Goal: Task Accomplishment & Management: Complete application form

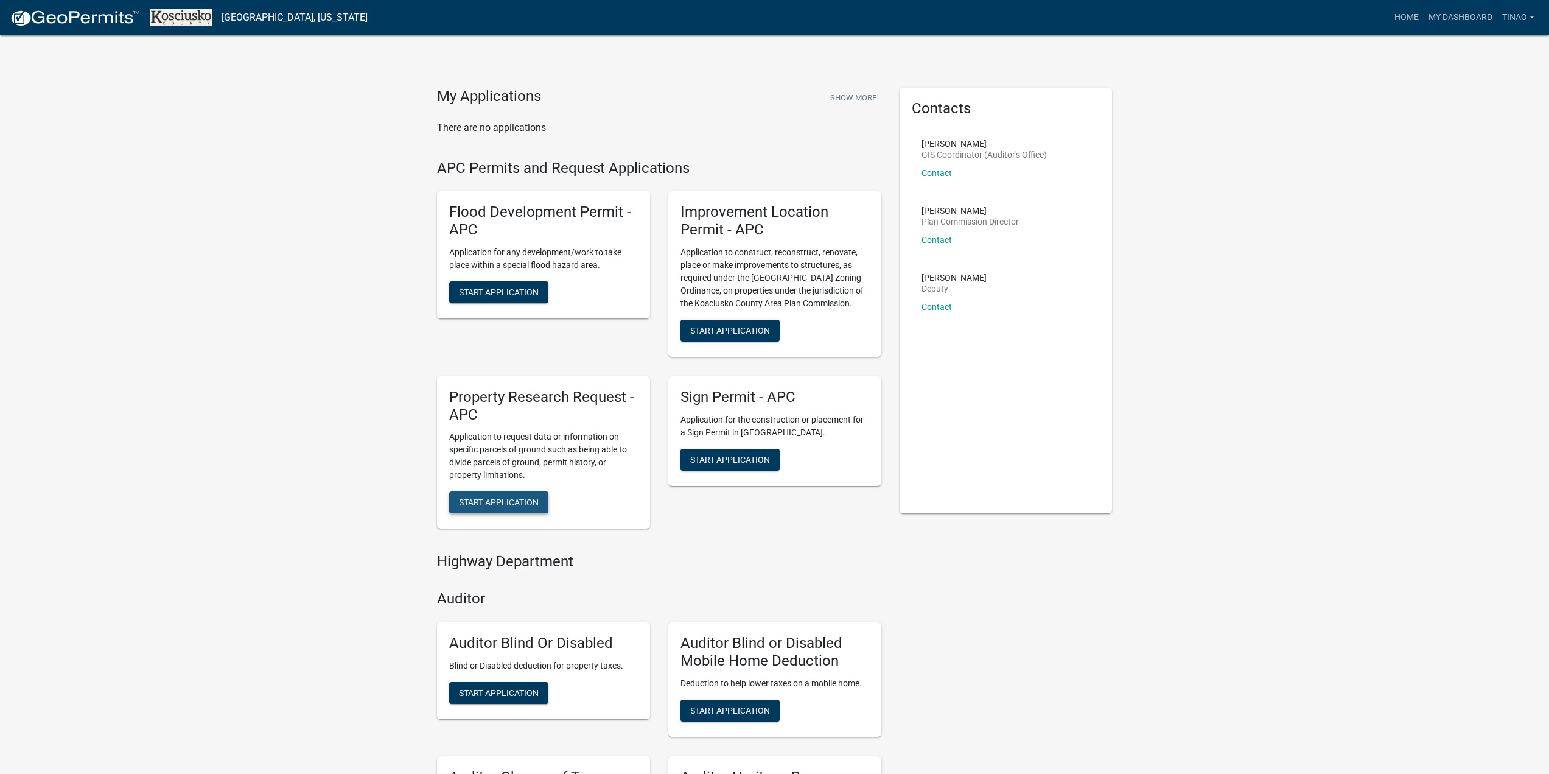
click at [506, 500] on span "Start Application" at bounding box center [499, 502] width 80 height 10
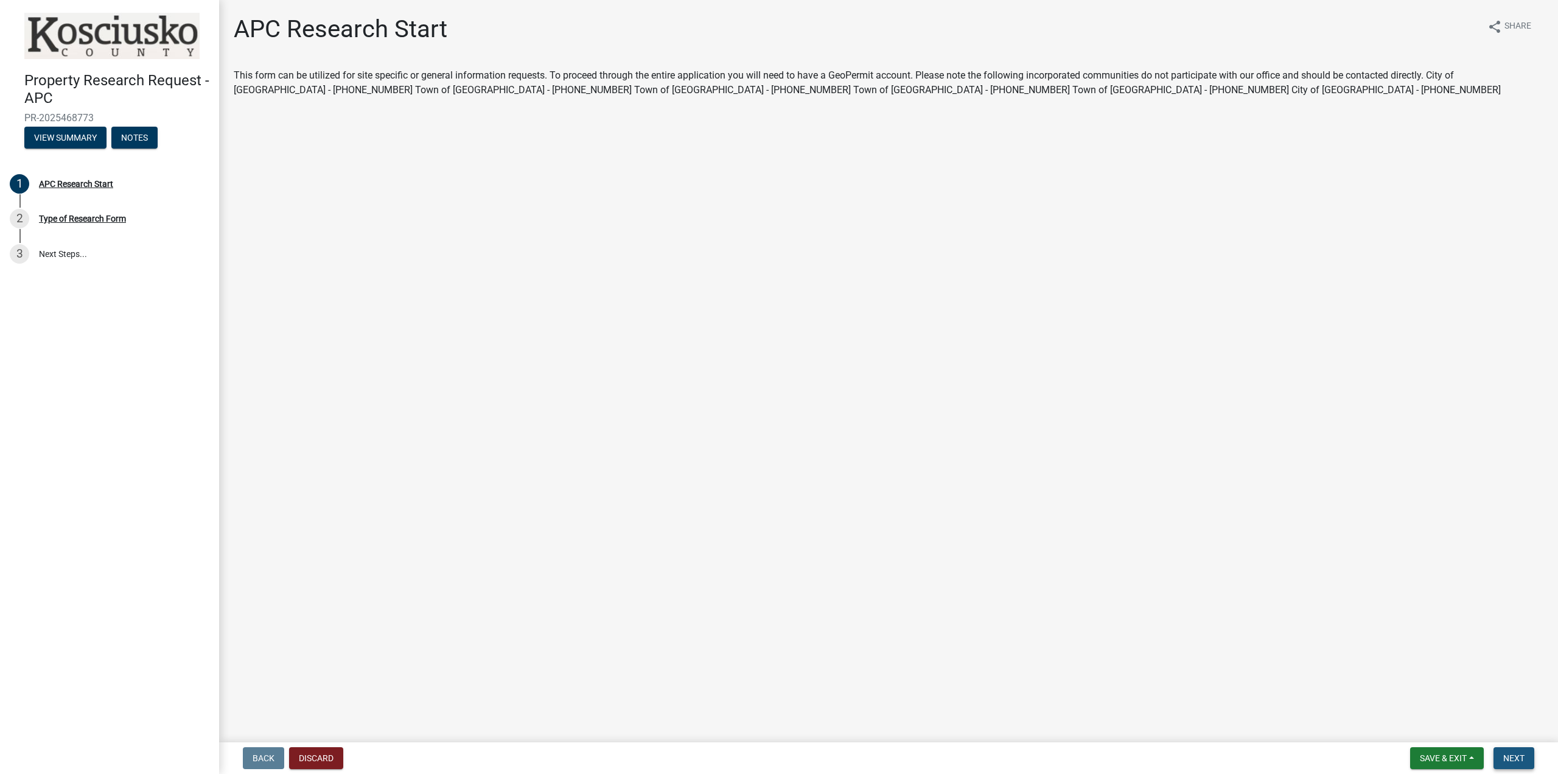
click at [1516, 754] on span "Next" at bounding box center [1513, 758] width 21 height 10
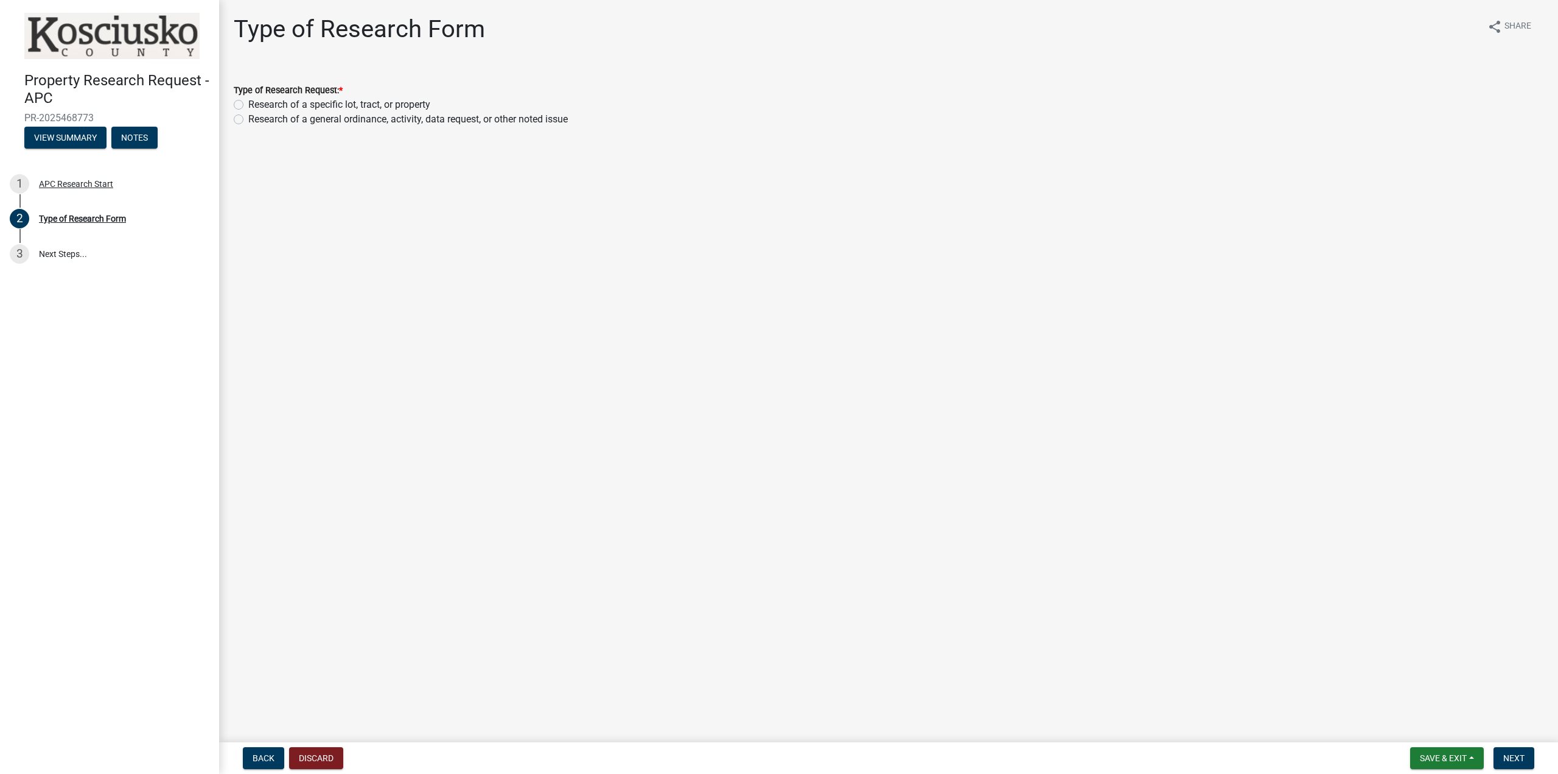
click at [248, 103] on label "Research of a specific lot, tract, or property" at bounding box center [339, 104] width 182 height 15
click at [248, 103] on input "Research of a specific lot, tract, or property" at bounding box center [252, 101] width 8 height 8
radio input "true"
click at [1510, 755] on span "Next" at bounding box center [1513, 758] width 21 height 10
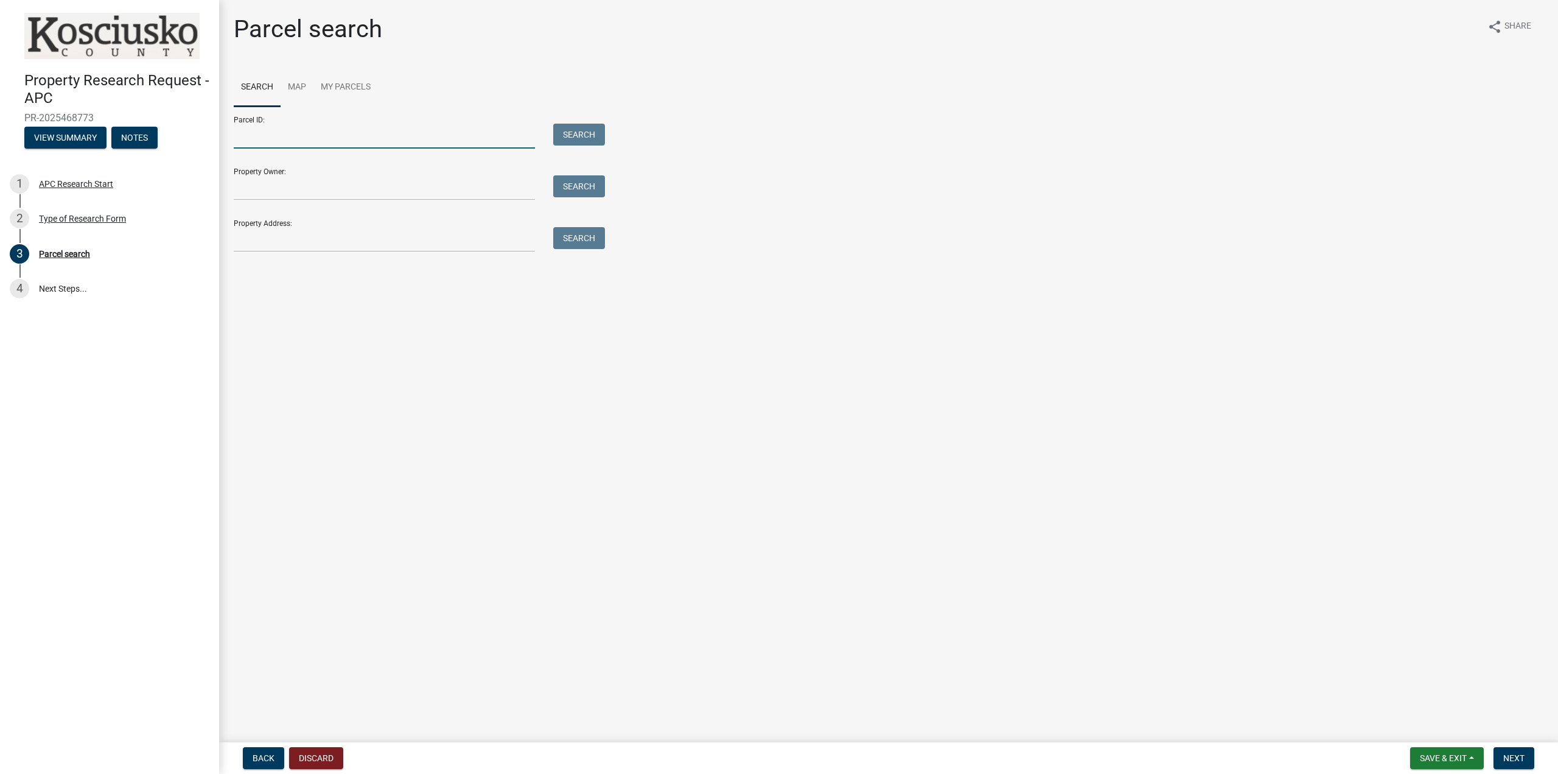
click at [284, 135] on input "Parcel ID:" at bounding box center [384, 136] width 301 height 25
click at [291, 138] on input "Parcel ID:" at bounding box center [384, 136] width 301 height 25
paste input "[PHONE_NUMBER] 20"
click at [1521, 750] on button "Next" at bounding box center [1514, 758] width 41 height 22
click at [581, 128] on button "Search" at bounding box center [579, 135] width 52 height 22
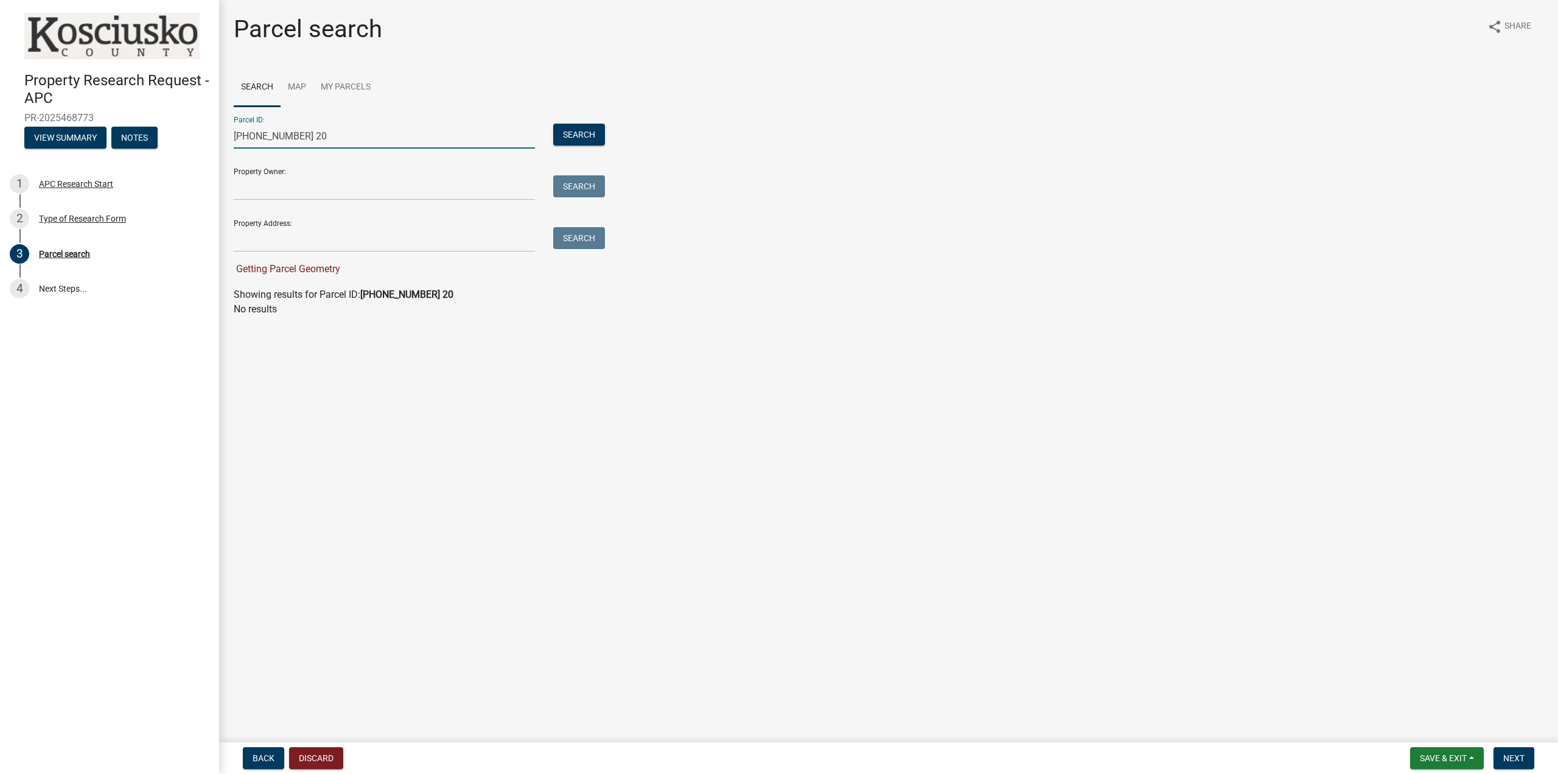
click at [315, 135] on input "[PHONE_NUMBER] 20" at bounding box center [384, 136] width 301 height 25
type input "0"
click at [269, 130] on input "Parcel ID:" at bounding box center [384, 136] width 301 height 25
paste input "[PHONE_NUMBER]"
type input "[PHONE_NUMBER]"
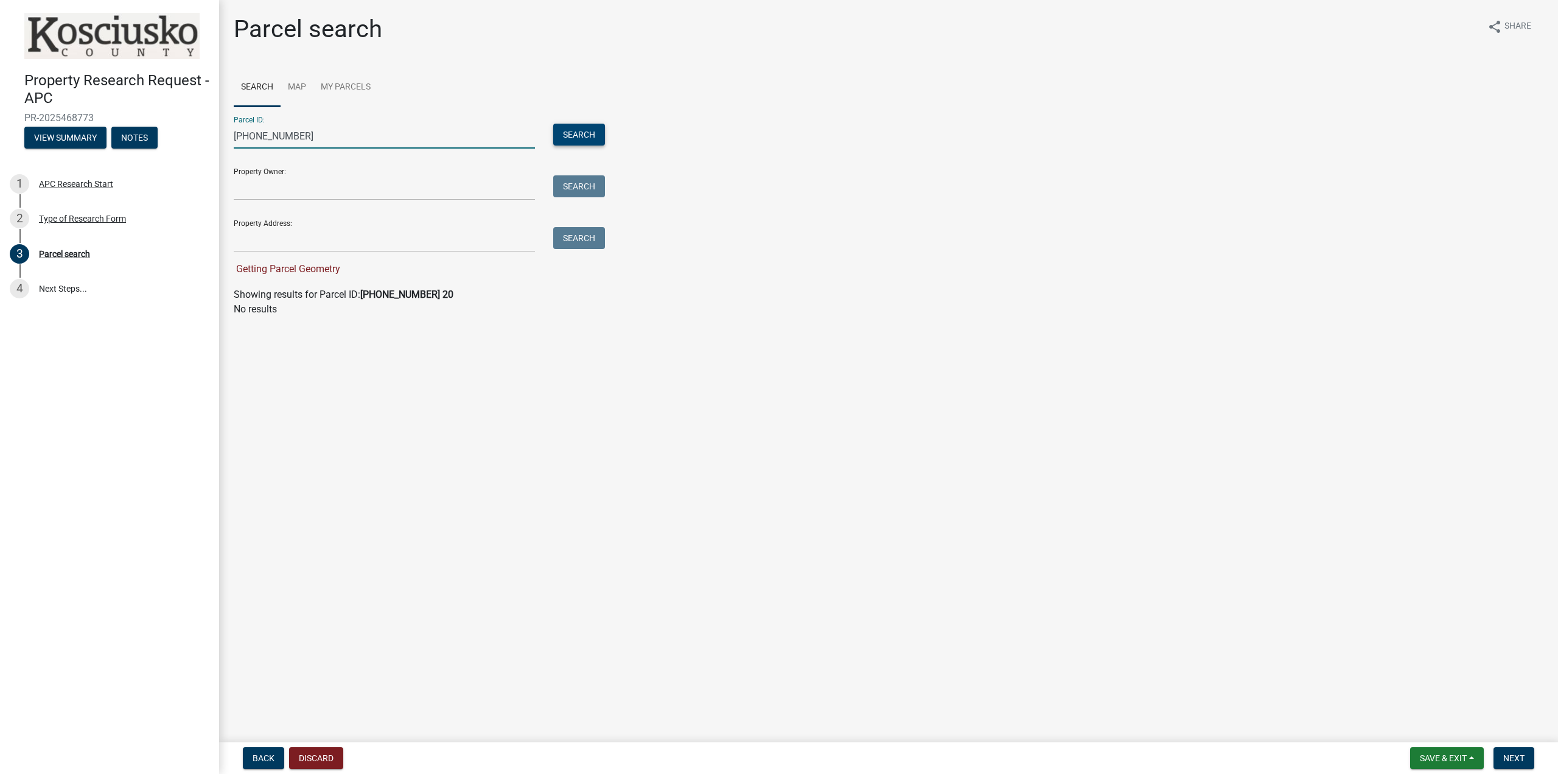
click at [579, 128] on button "Search" at bounding box center [579, 135] width 52 height 22
click at [256, 338] on label at bounding box center [256, 338] width 0 height 0
click at [256, 346] on input "radio" at bounding box center [260, 342] width 8 height 8
radio input "true"
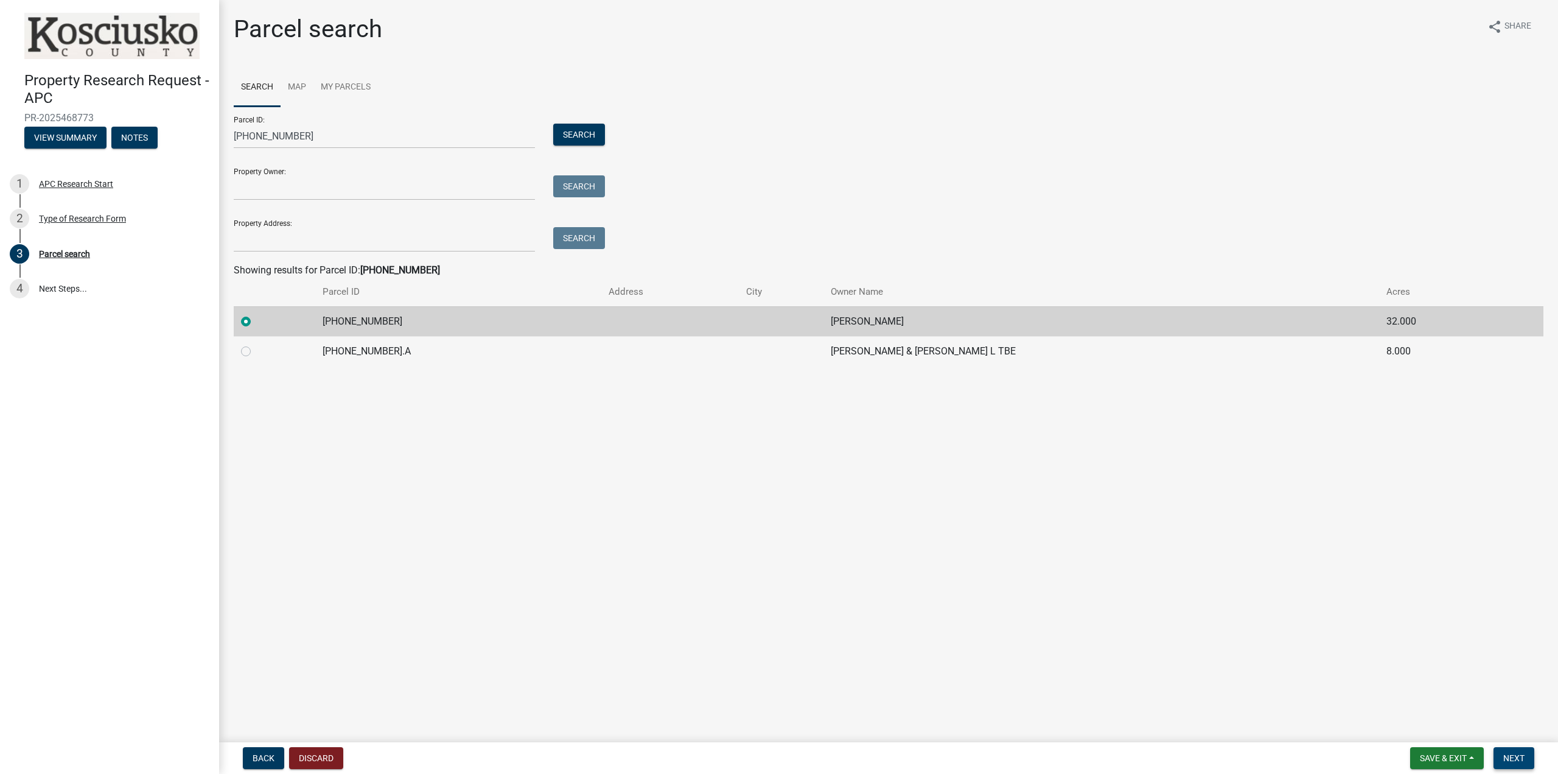
click at [1516, 756] on span "Next" at bounding box center [1513, 758] width 21 height 10
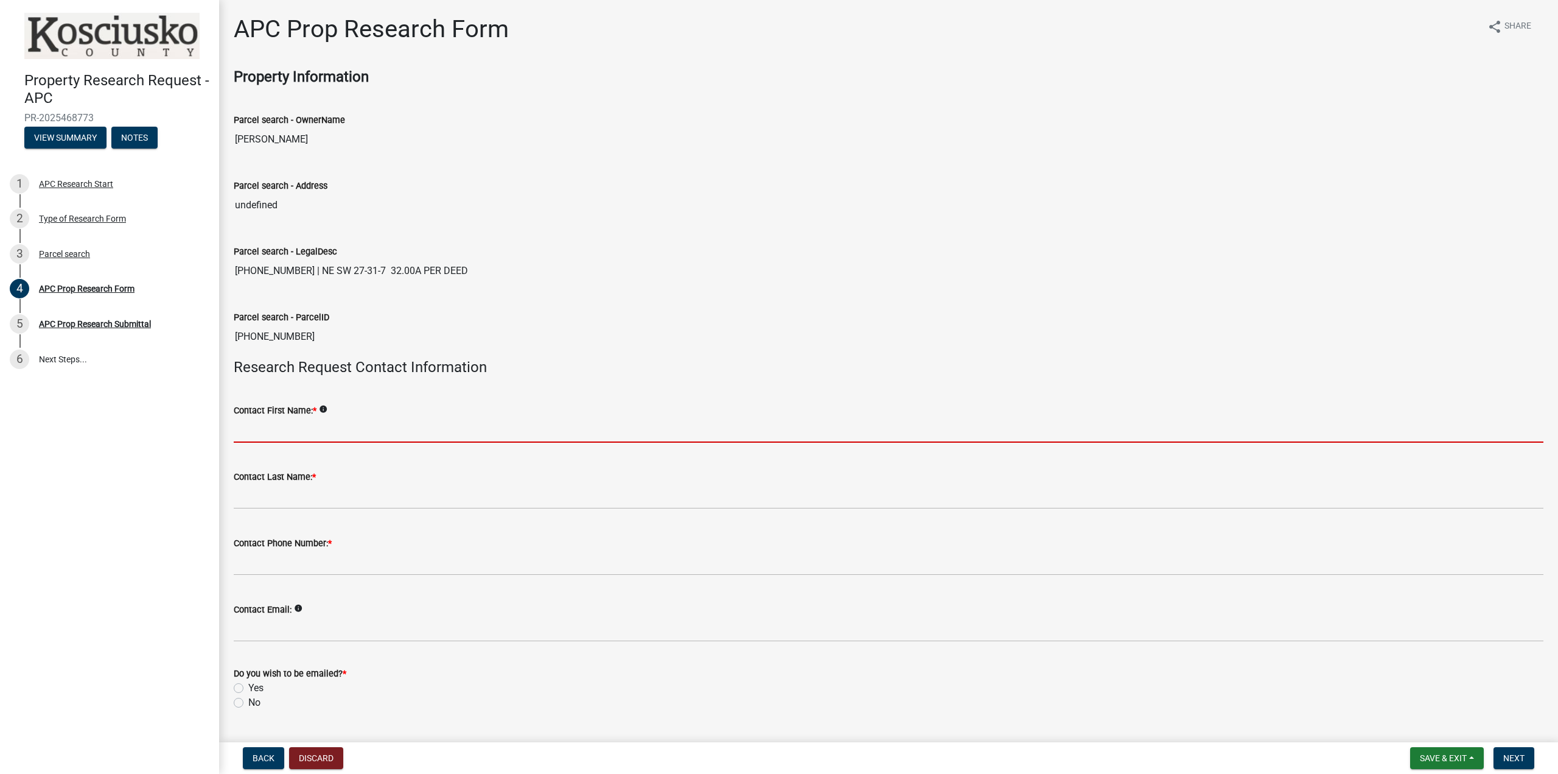
click at [436, 422] on input "Contact First Name: *" at bounding box center [889, 430] width 1310 height 25
type input "[PERSON_NAME]"
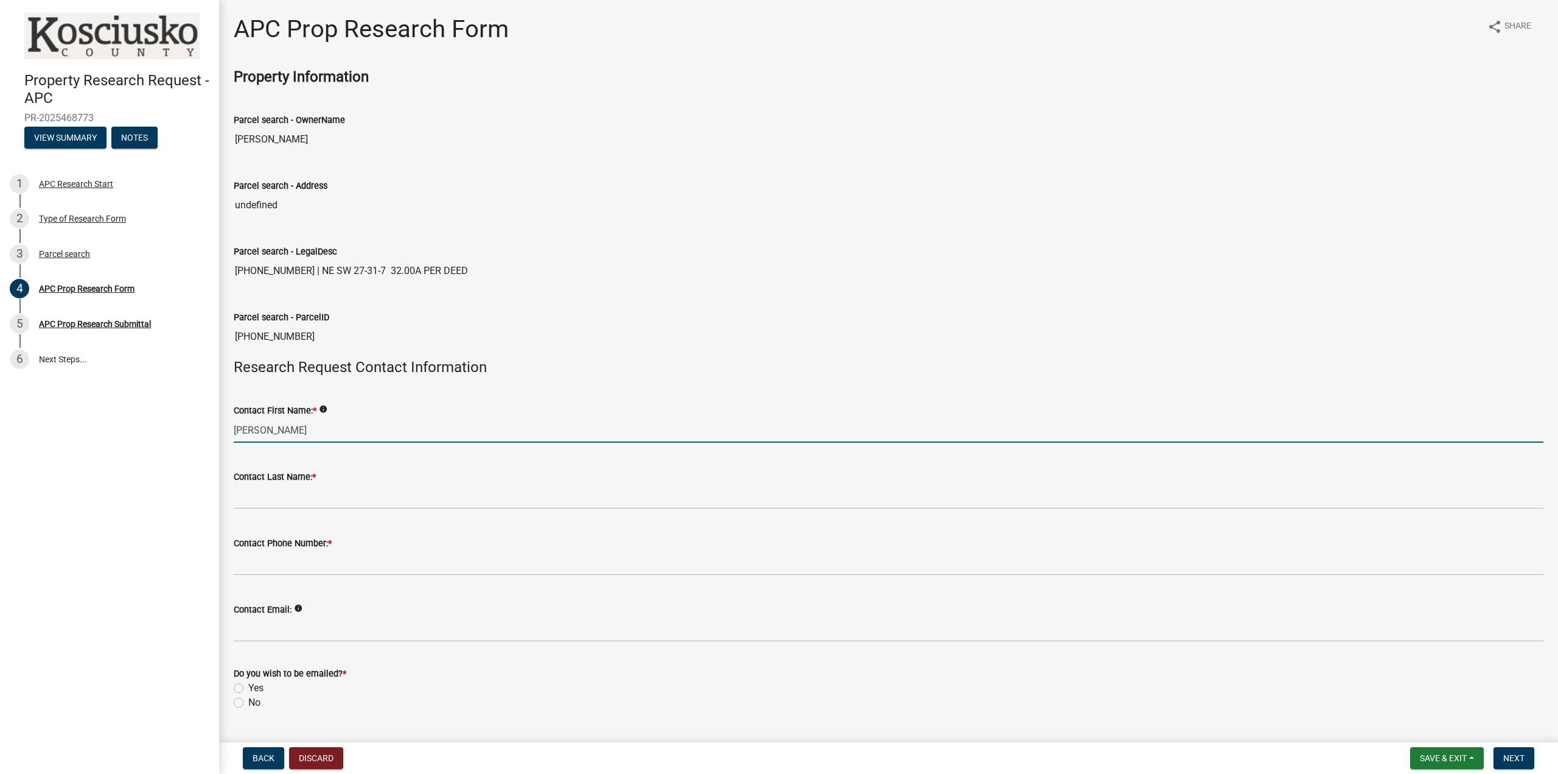
type input "[PERSON_NAME]"
type input "5742691148"
type input "[EMAIL_ADDRESS][DOMAIN_NAME]"
type input "902 S 325 E"
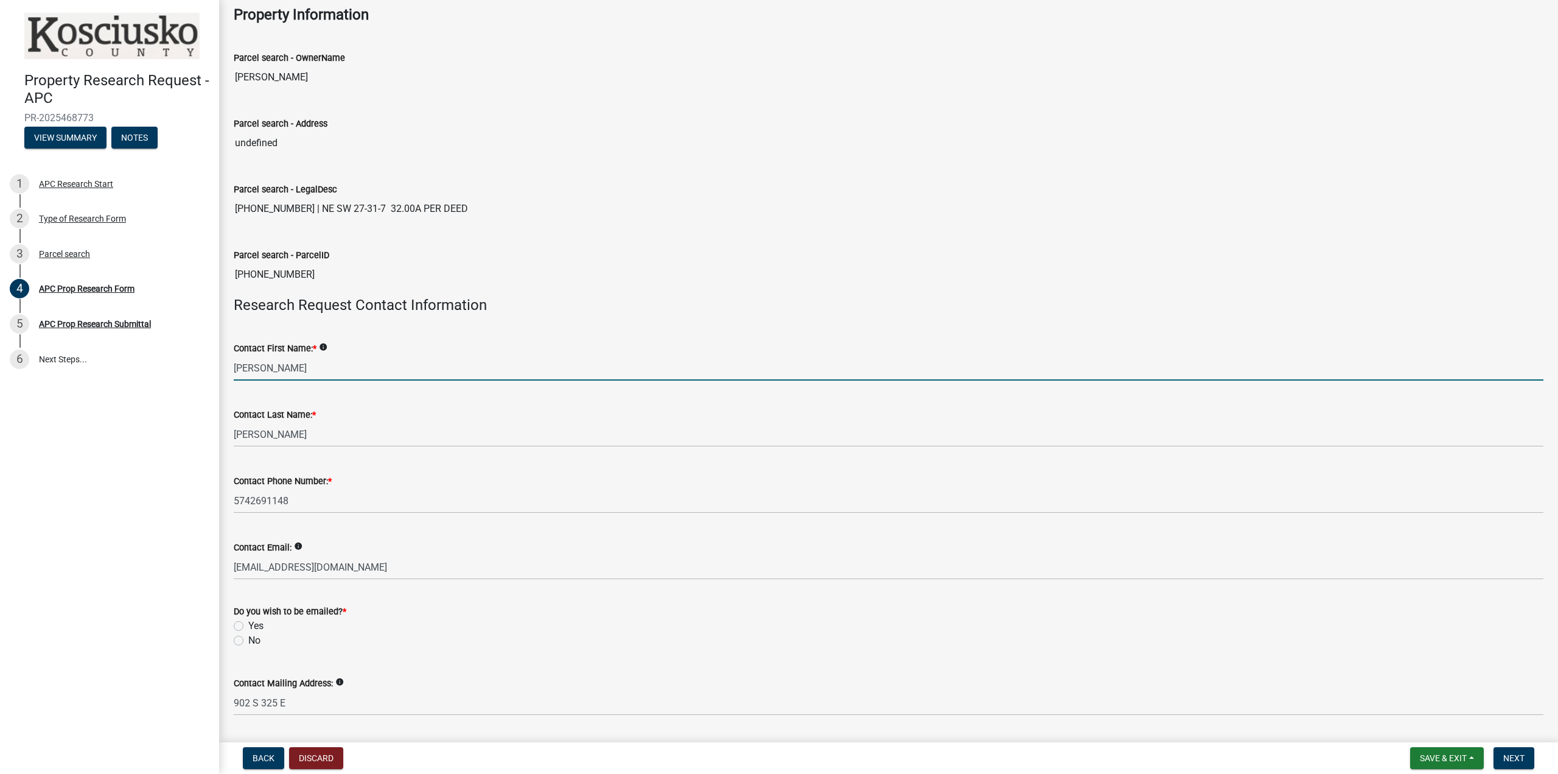
scroll to position [163, 0]
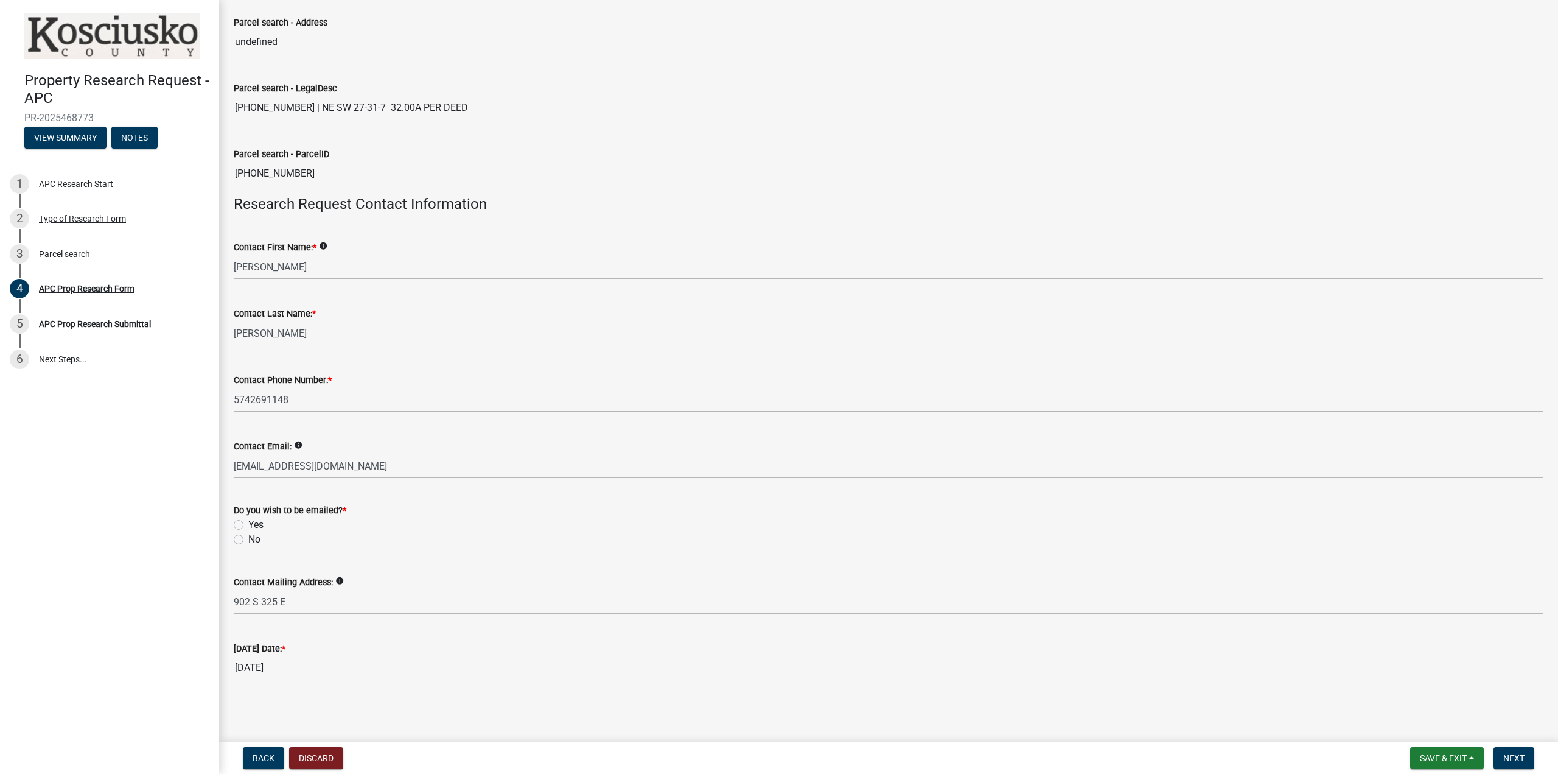
click at [248, 522] on label "Yes" at bounding box center [255, 524] width 15 height 15
click at [248, 522] on input "Yes" at bounding box center [252, 521] width 8 height 8
radio input "true"
click at [1515, 756] on span "Next" at bounding box center [1513, 758] width 21 height 10
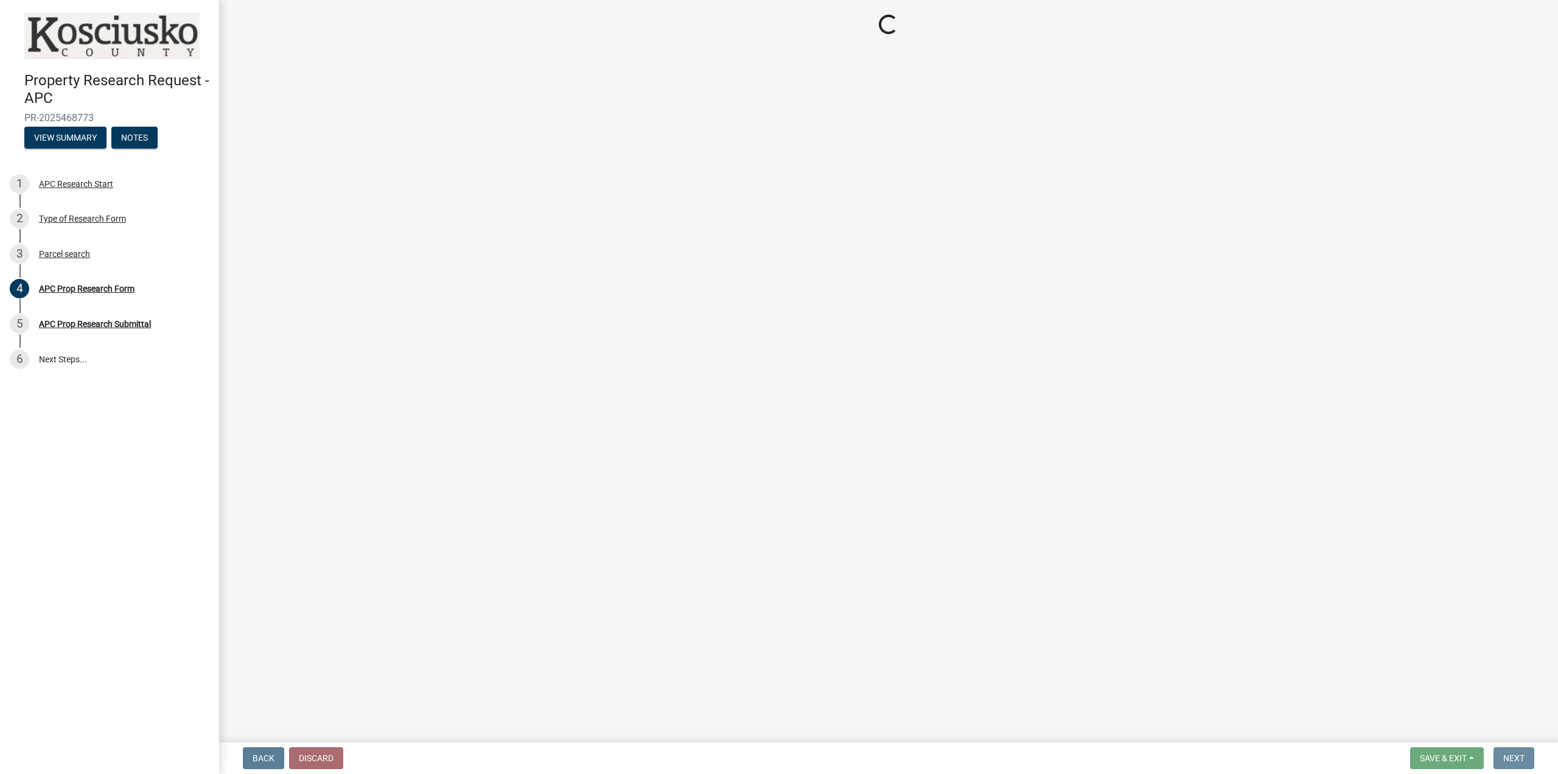
scroll to position [0, 0]
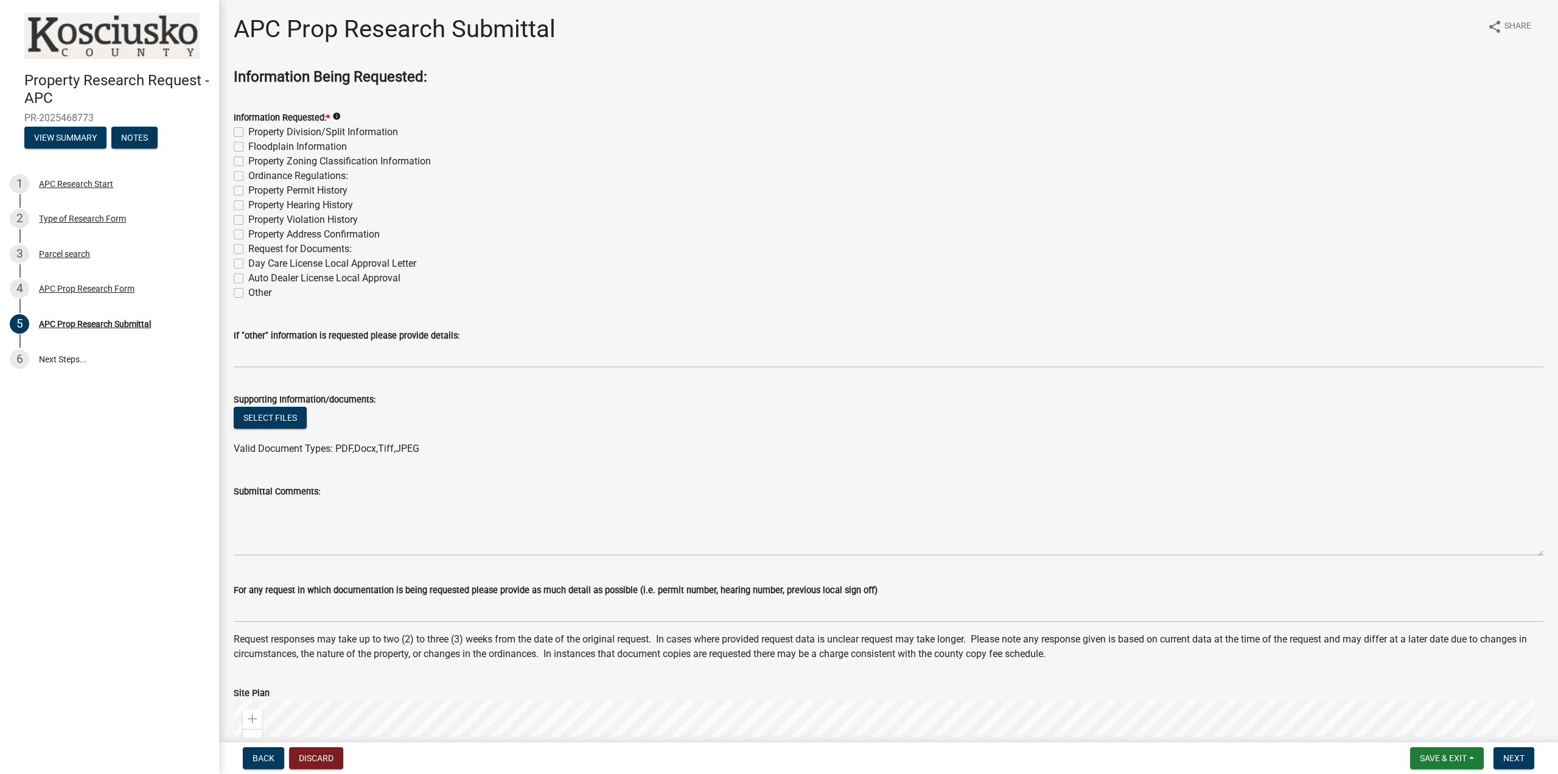
click at [248, 130] on label "Property Division/Split Information" at bounding box center [323, 132] width 150 height 15
click at [248, 130] on input "Property Division/Split Information" at bounding box center [252, 129] width 8 height 8
checkbox input "true"
checkbox input "false"
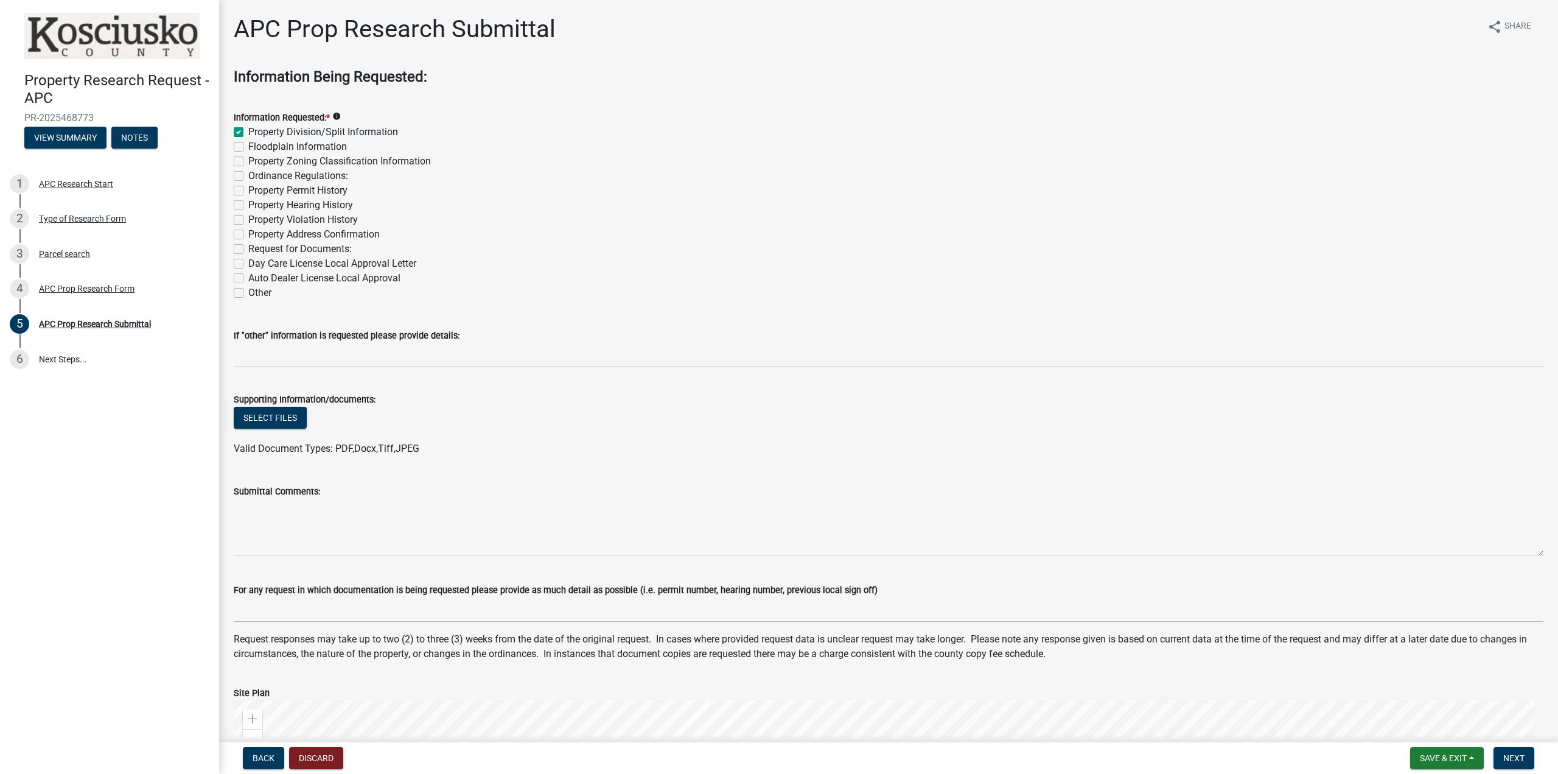
checkbox input "false"
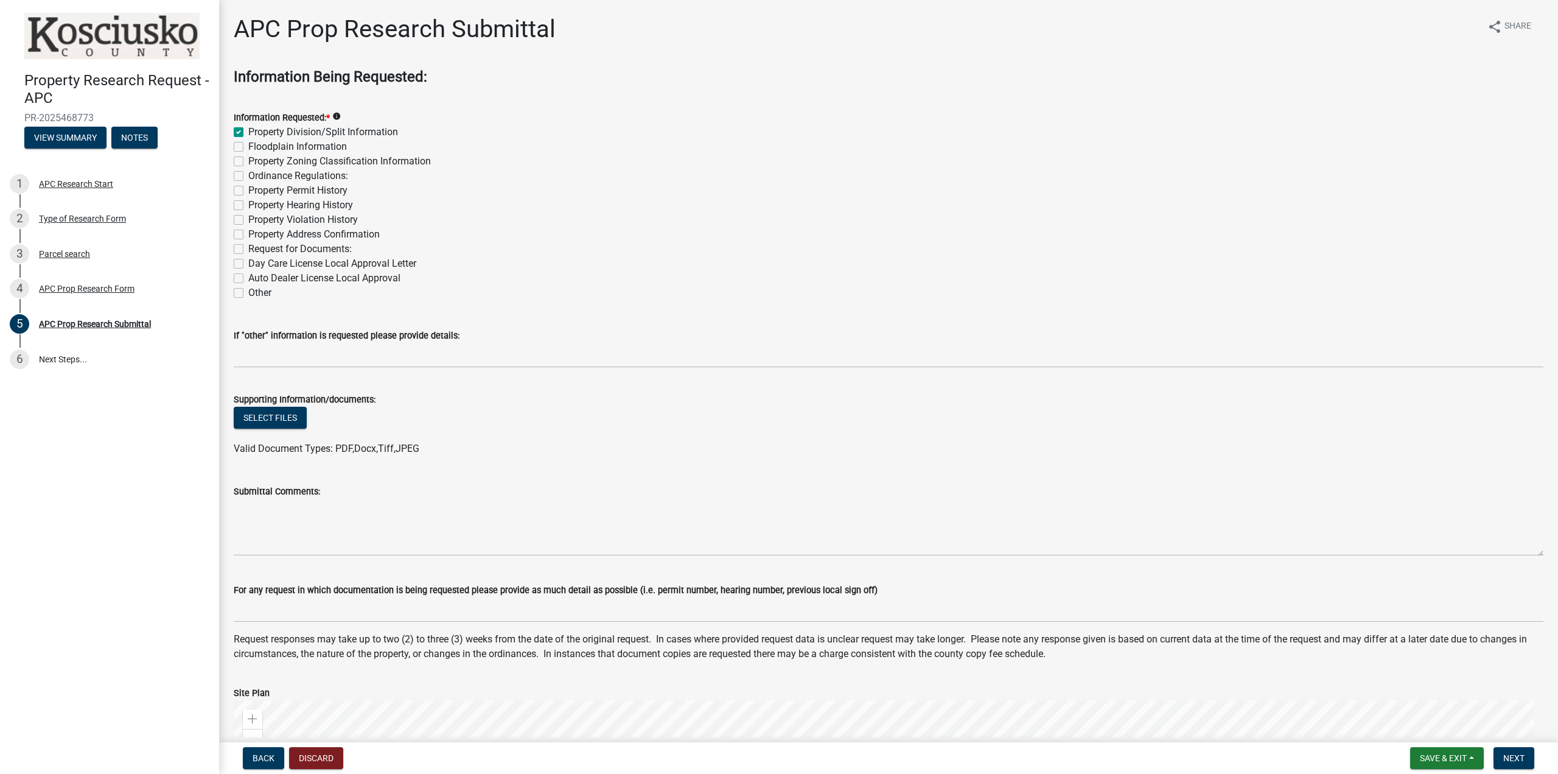
checkbox input "false"
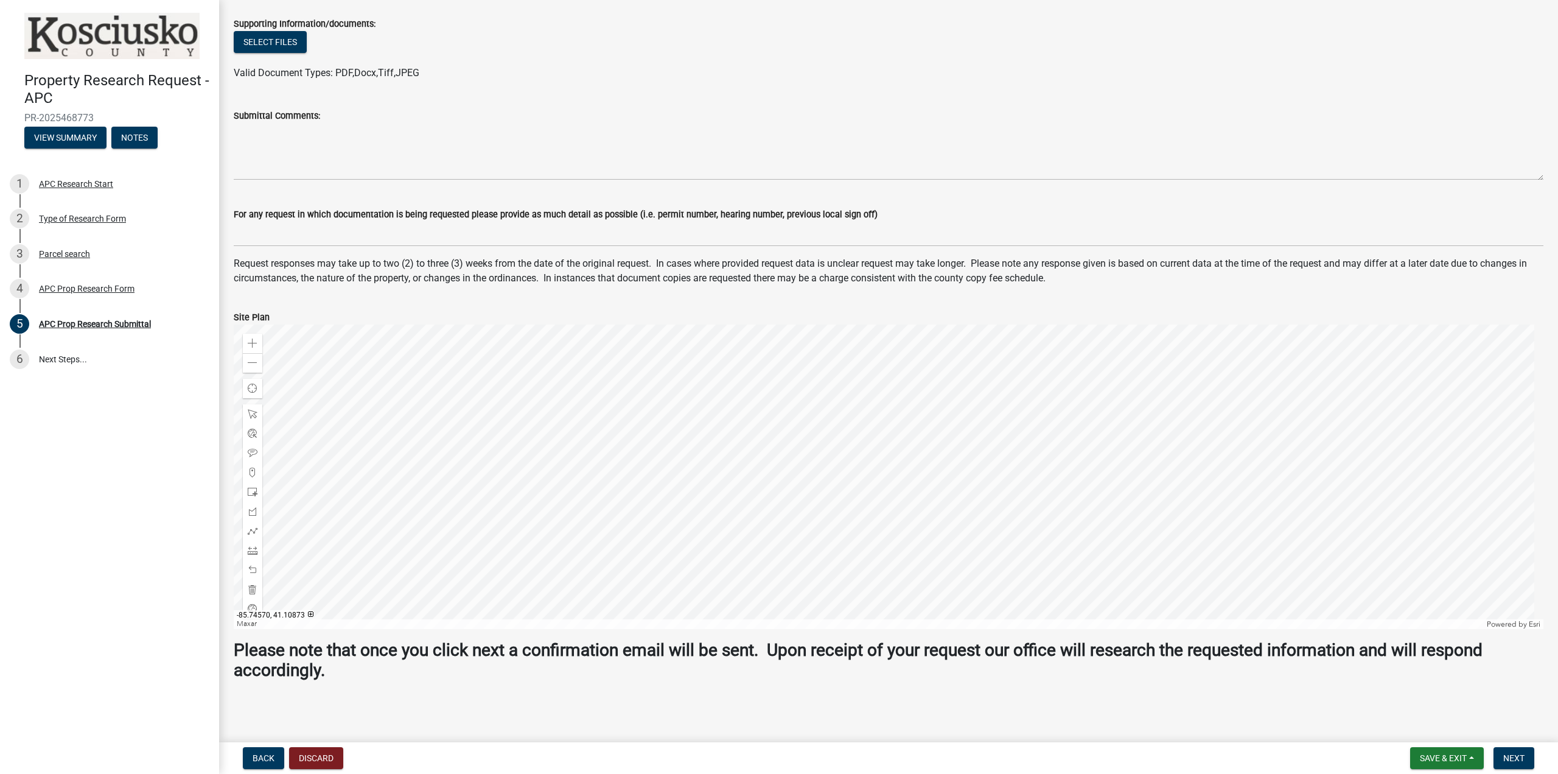
scroll to position [376, 0]
click at [1517, 750] on button "Next" at bounding box center [1514, 758] width 41 height 22
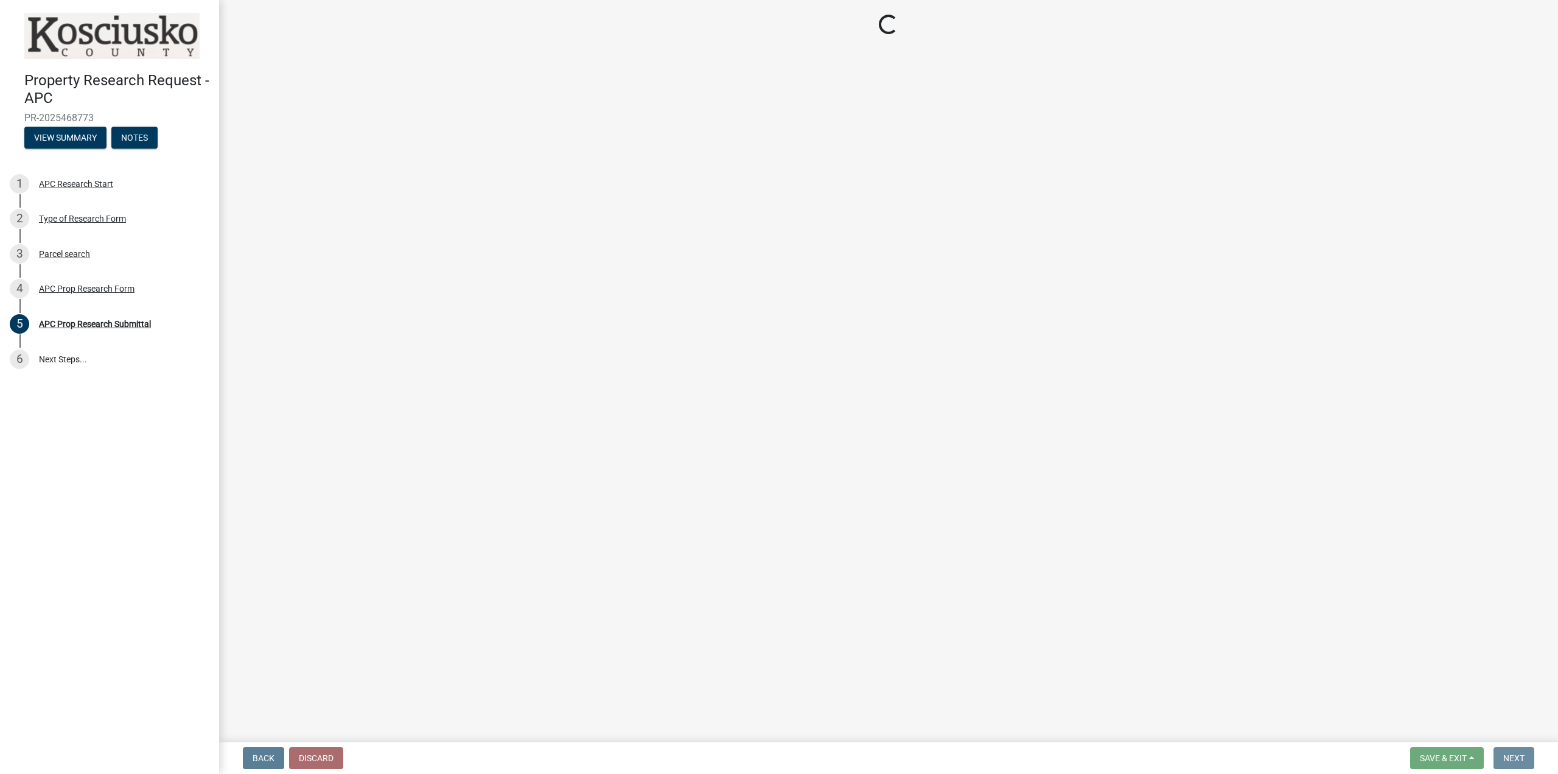
scroll to position [0, 0]
